Goal: Task Accomplishment & Management: Use online tool/utility

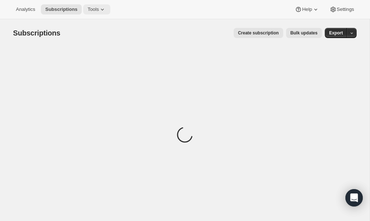
click at [99, 8] on span "Tools" at bounding box center [93, 10] width 11 height 6
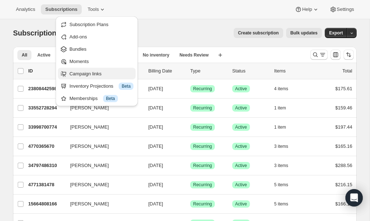
click at [83, 71] on span "Campaign links" at bounding box center [85, 73] width 32 height 5
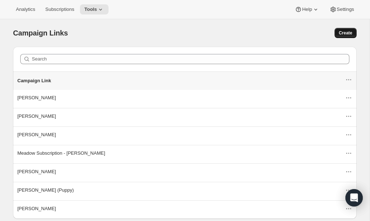
click at [347, 32] on span "Create" at bounding box center [345, 33] width 13 height 6
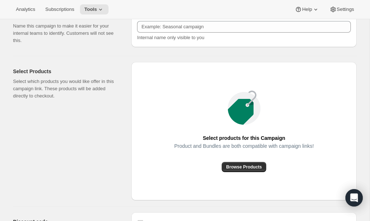
scroll to position [41, 0]
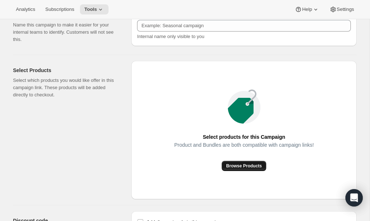
click at [252, 164] on span "Browse Products" at bounding box center [244, 166] width 36 height 6
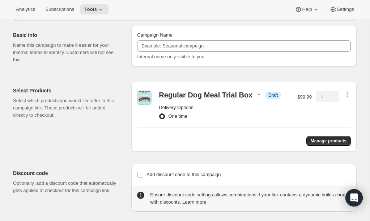
scroll to position [72, 0]
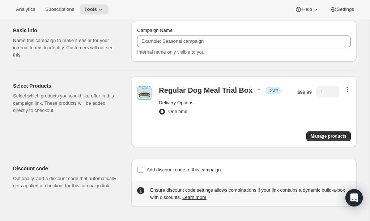
click at [346, 86] on icon "button" at bounding box center [347, 89] width 7 height 7
click at [348, 102] on span "Remove" at bounding box center [341, 102] width 17 height 5
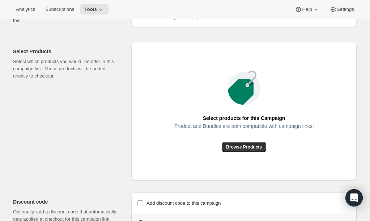
scroll to position [0, 0]
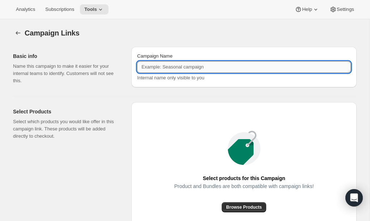
click at [217, 68] on input "Campaign Name" at bounding box center [244, 67] width 214 height 12
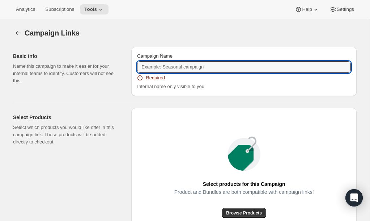
paste input "Dog Meal Box [CAD] - Regular - 2wks"
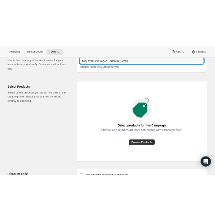
scroll to position [43, 0]
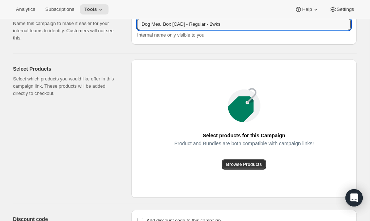
type input "Dog Meal Box [CAD] - Regular - 2wks"
click at [252, 162] on span "Browse Products" at bounding box center [244, 164] width 36 height 6
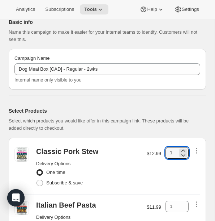
drag, startPoint x: 173, startPoint y: 153, endPoint x: 165, endPoint y: 153, distance: 7.6
click at [165, 153] on div "Classic Pork Stew Delivery Options One time Subscribe & save $12.99 1" at bounding box center [107, 167] width 186 height 48
type input "3"
click at [164, 179] on div "Classic Pork Stew Delivery Options One time Subscribe & save $12.99 3" at bounding box center [107, 167] width 186 height 48
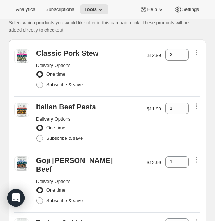
scroll to position [151, 0]
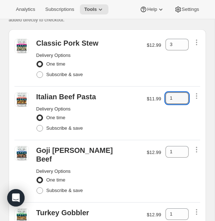
drag, startPoint x: 174, startPoint y: 97, endPoint x: 160, endPoint y: 98, distance: 14.1
click at [160, 97] on div "Italian Beef Pasta Delivery Options One time Subscribe & save $11.99 1" at bounding box center [107, 113] width 186 height 48
type input "3"
click at [169, 127] on div "3" at bounding box center [177, 112] width 23 height 41
click at [60, 76] on span "Subscribe & save" at bounding box center [64, 74] width 37 height 5
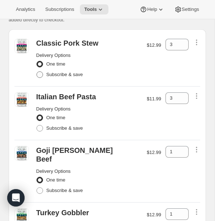
click at [37, 72] on input "Subscribe & save" at bounding box center [37, 71] width 0 height 0
radio input "true"
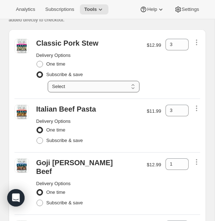
click at [127, 86] on select "Select Deliver every 1 week Deliver every 2 weeks Deliver every 3 weeks Deliver…" at bounding box center [94, 87] width 92 height 12
select select "gid://shopify/SellingPlan/2816082150"
click at [48, 81] on select "Select Deliver every 1 week Deliver every 2 weeks Deliver every 3 weeks Deliver…" at bounding box center [94, 87] width 92 height 12
click at [58, 140] on span "Subscribe & save" at bounding box center [64, 139] width 37 height 5
click at [37, 137] on input "Subscribe & save" at bounding box center [37, 137] width 0 height 0
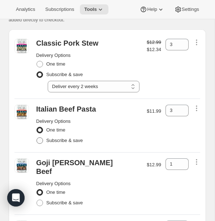
radio input "true"
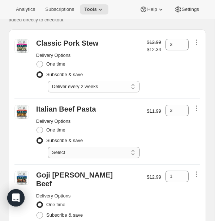
click at [99, 149] on select "Select Deliver every 1 week Deliver every 2 weeks Deliver every 3 weeks Deliver…" at bounding box center [94, 153] width 92 height 12
select select "gid://shopify/SellingPlan/2816082150"
click at [48, 147] on select "Select Deliver every 1 week Deliver every 2 weeks Deliver every 3 weeks Deliver…" at bounding box center [94, 153] width 92 height 12
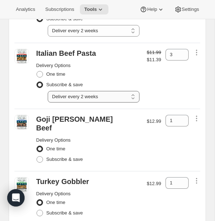
scroll to position [207, 0]
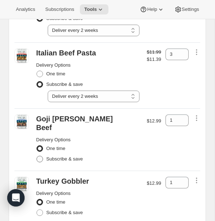
click at [75, 156] on span "Subscribe & save" at bounding box center [64, 158] width 37 height 5
click at [37, 156] on input "Subscribe & save" at bounding box center [37, 156] width 0 height 0
radio input "true"
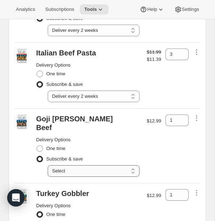
click at [92, 165] on select "Select Deliver every 1 week Deliver every 2 weeks Deliver every 3 weeks Deliver…" at bounding box center [94, 171] width 92 height 12
select select "gid://shopify/SellingPlan/2816082150"
click at [48, 165] on select "Select Deliver every 1 week Deliver every 2 weeks Deliver every 3 weeks Deliver…" at bounding box center [94, 171] width 92 height 12
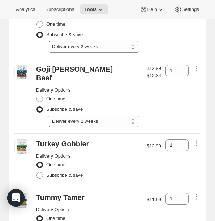
scroll to position [260, 0]
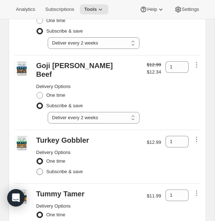
click at [78, 169] on span "Subscribe & save" at bounding box center [64, 171] width 37 height 5
click at [37, 168] on input "Subscribe & save" at bounding box center [37, 168] width 0 height 0
radio input "true"
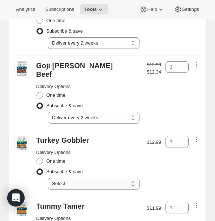
click at [86, 178] on select "Select Deliver every 1 week Deliver every 2 weeks Deliver every 3 weeks Deliver…" at bounding box center [94, 184] width 92 height 12
select select "gid://shopify/SellingPlan/2816082150"
click at [48, 178] on select "Select Deliver every 1 week Deliver every 2 weeks Deliver every 3 weeks Deliver…" at bounding box center [94, 184] width 92 height 12
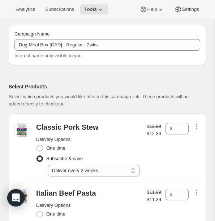
scroll to position [68, 0]
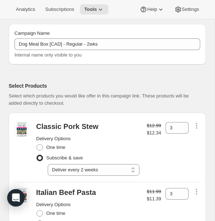
radio input "false"
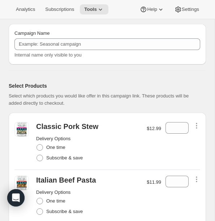
scroll to position [69, 0]
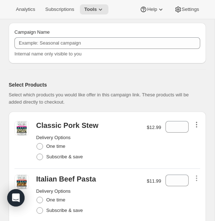
click at [198, 124] on icon "button" at bounding box center [196, 124] width 7 height 7
click at [194, 137] on span "Remove" at bounding box center [196, 137] width 17 height 5
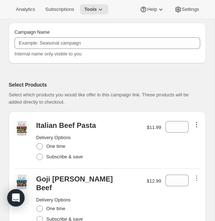
click at [196, 126] on icon "button" at bounding box center [196, 126] width 1 height 1
click at [200, 138] on span "Remove" at bounding box center [196, 137] width 17 height 5
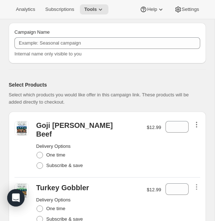
click at [197, 126] on icon "button" at bounding box center [196, 126] width 1 height 1
click at [194, 142] on button "Remove" at bounding box center [197, 138] width 22 height 12
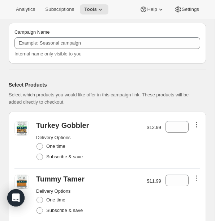
click at [196, 126] on icon "button" at bounding box center [196, 126] width 1 height 1
click at [196, 137] on span "Remove" at bounding box center [196, 137] width 17 height 5
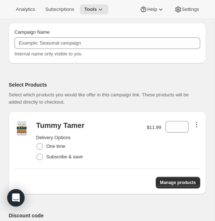
click at [197, 126] on icon "button" at bounding box center [196, 126] width 1 height 1
click at [196, 136] on span "Remove" at bounding box center [196, 137] width 17 height 5
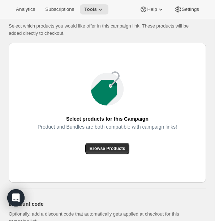
scroll to position [139, 0]
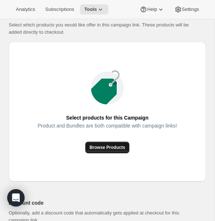
click at [109, 150] on span "Browse Products" at bounding box center [108, 147] width 36 height 6
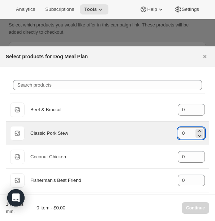
drag, startPoint x: 187, startPoint y: 133, endPoint x: 178, endPoint y: 133, distance: 8.7
click at [178, 133] on input "0" at bounding box center [186, 133] width 16 height 12
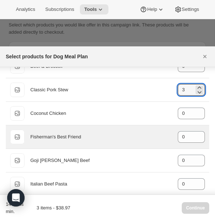
scroll to position [49, 0]
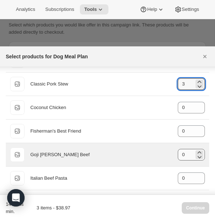
type input "3"
drag, startPoint x: 187, startPoint y: 154, endPoint x: 177, endPoint y: 153, distance: 10.1
click at [177, 153] on div "Default Title [PERSON_NAME] Beef gid://shopify/ProductVariant/39972972036272 0" at bounding box center [107, 154] width 195 height 14
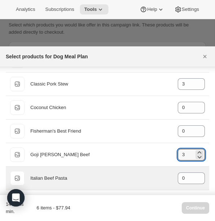
type input "3"
click at [159, 169] on div "Default Title Italian Beef Pasta gid://shopify/ProductVariant/39972992778416 0" at bounding box center [108, 177] width 204 height 23
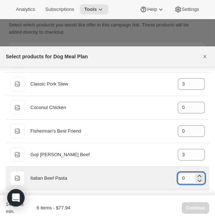
drag, startPoint x: 188, startPoint y: 177, endPoint x: 179, endPoint y: 177, distance: 9.1
click at [179, 177] on input "0" at bounding box center [186, 178] width 16 height 12
type input "3"
click at [157, 177] on div "Italian Beef Pasta" at bounding box center [101, 177] width 142 height 7
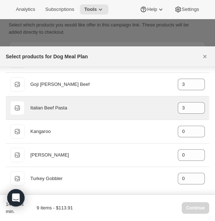
scroll to position [121, 0]
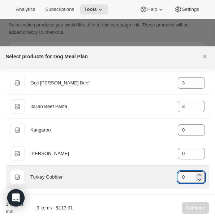
drag, startPoint x: 186, startPoint y: 178, endPoint x: 176, endPoint y: 178, distance: 9.4
click at [176, 178] on div "Default Title Turkey Gobbler gid://shopify/ProductVariant/33184314753077 0" at bounding box center [107, 177] width 195 height 14
type input "3"
click at [145, 171] on div "Default Title Turkey Gobbler gid://shopify/ProductVariant/33184314753077 3" at bounding box center [107, 177] width 195 height 14
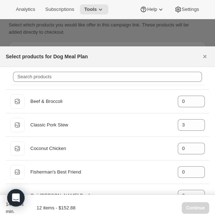
scroll to position [0, 0]
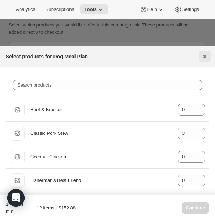
click at [206, 57] on icon "Close" at bounding box center [204, 56] width 7 height 7
